Goal: Find specific page/section: Find specific page/section

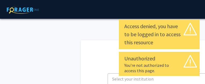
select select
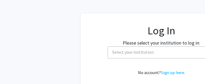
scroll to position [27, 9]
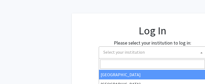
click at [156, 52] on span "Select your institution" at bounding box center [153, 52] width 105 height 11
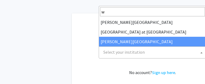
type input "w"
select select "21"
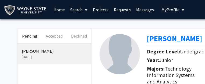
click at [182, 10] on icon "My profile dropdown to access profile and logout" at bounding box center [183, 10] width 3 height 4
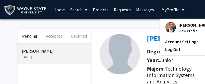
click at [181, 30] on span "View Profile" at bounding box center [195, 31] width 33 height 6
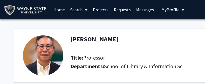
click at [117, 8] on link "Requests" at bounding box center [122, 9] width 22 height 19
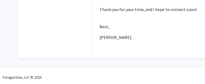
scroll to position [169, 0]
